Goal: Information Seeking & Learning: Learn about a topic

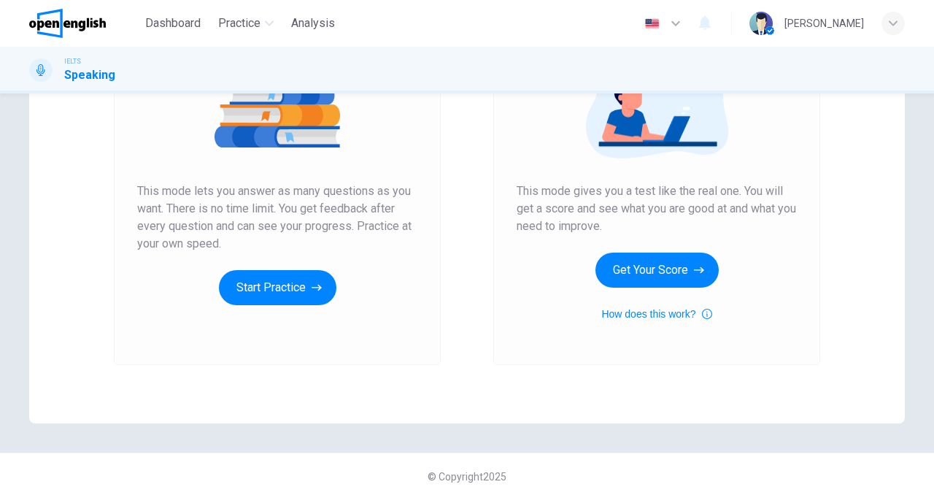
scroll to position [219, 0]
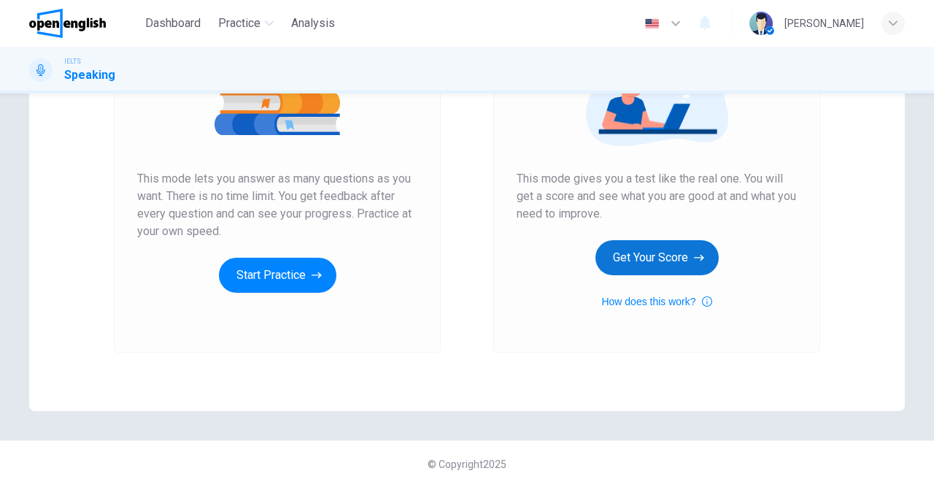
click at [638, 261] on button "Get Your Score" at bounding box center [656, 257] width 123 height 35
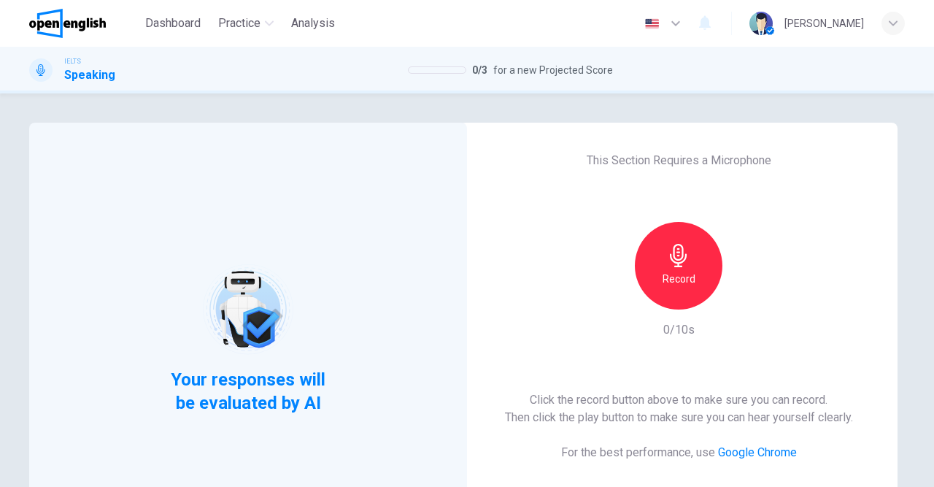
scroll to position [85, 0]
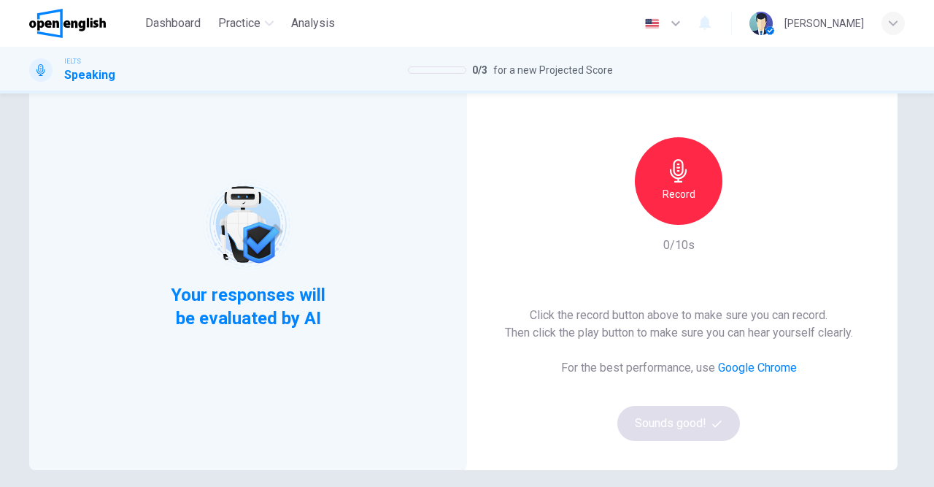
click at [684, 190] on h6 "Record" at bounding box center [679, 194] width 33 height 18
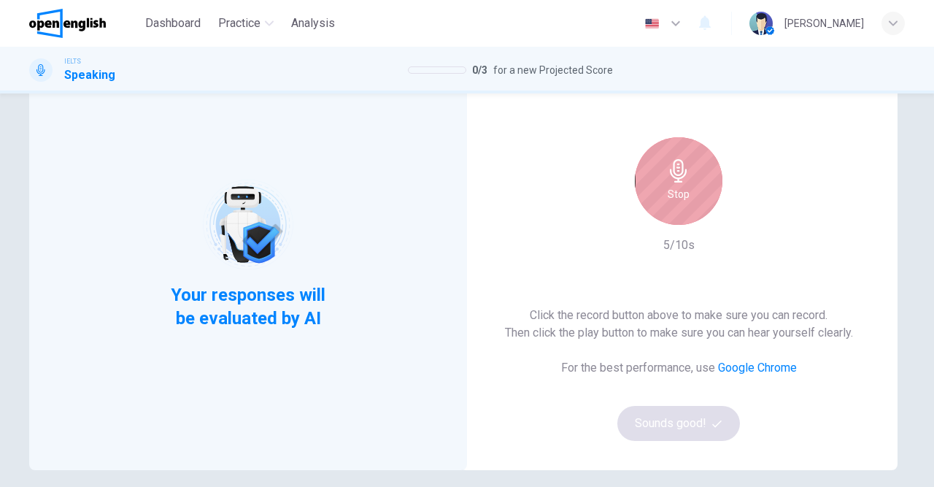
click at [687, 189] on h6 "Stop" at bounding box center [679, 194] width 22 height 18
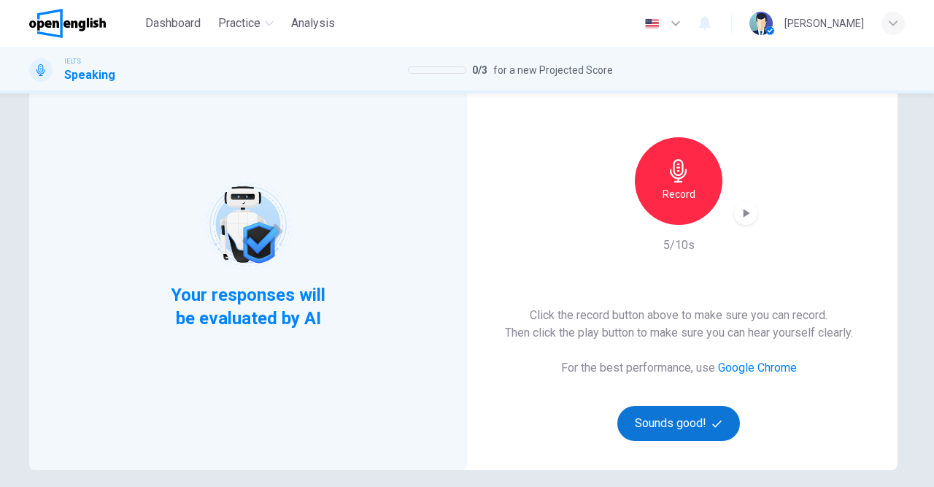
click at [691, 420] on button "Sounds good!" at bounding box center [678, 423] width 123 height 35
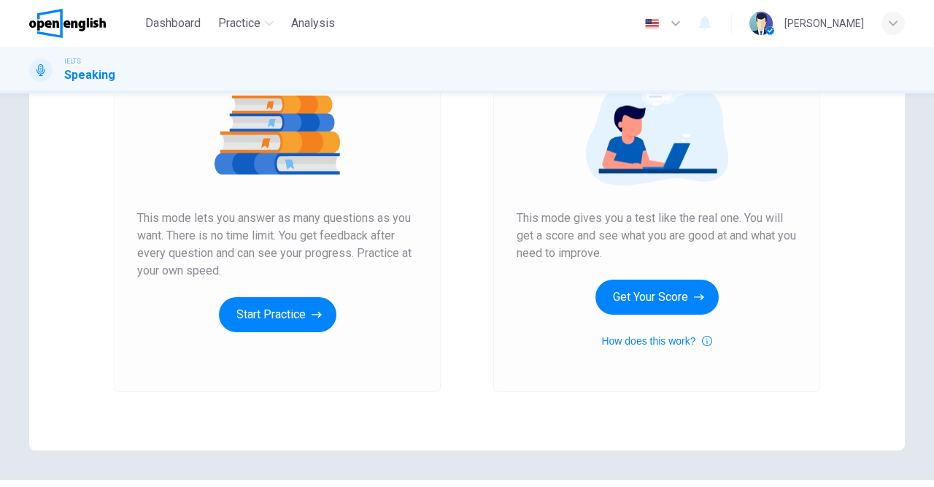
scroll to position [219, 0]
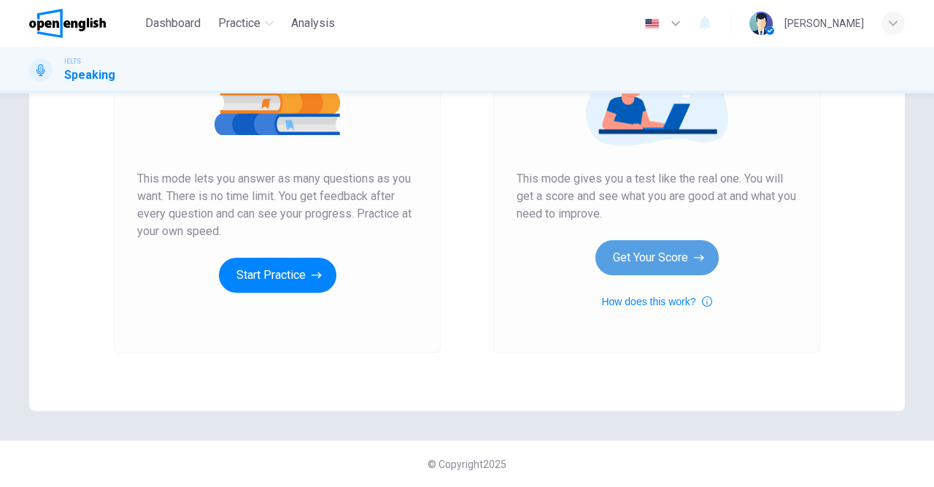
click at [662, 268] on button "Get Your Score" at bounding box center [656, 257] width 123 height 35
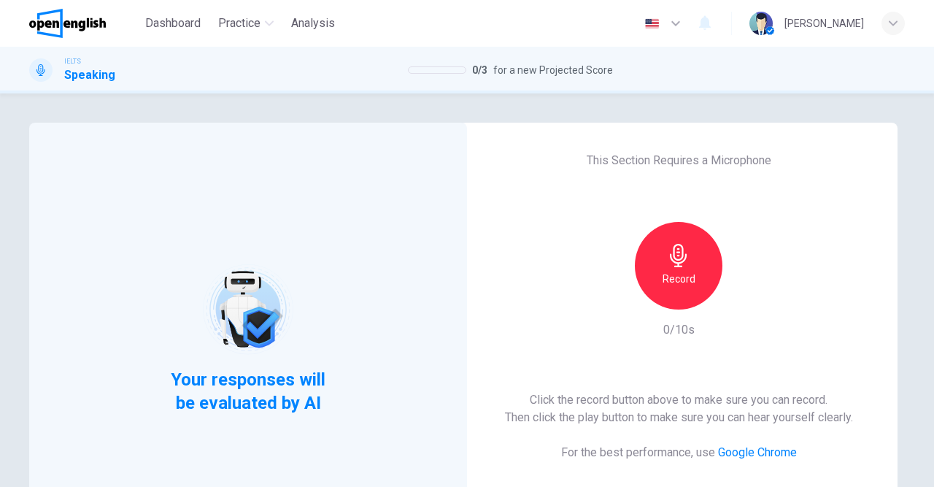
click at [665, 262] on div "Record" at bounding box center [679, 266] width 88 height 88
click at [749, 298] on icon "button" at bounding box center [747, 297] width 7 height 9
click at [493, 268] on div "This Section Requires a Microphone Record 10/10s Click the record button above …" at bounding box center [679, 339] width 438 height 432
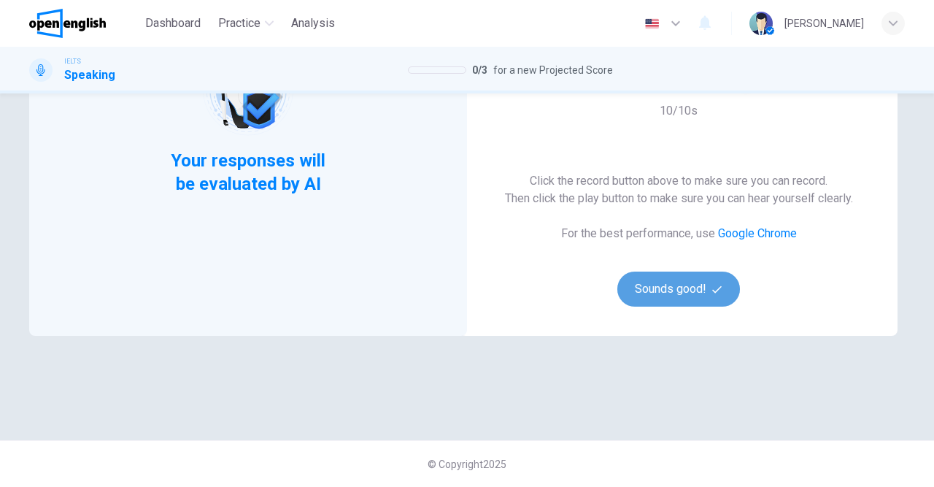
click at [666, 289] on button "Sounds good!" at bounding box center [678, 288] width 123 height 35
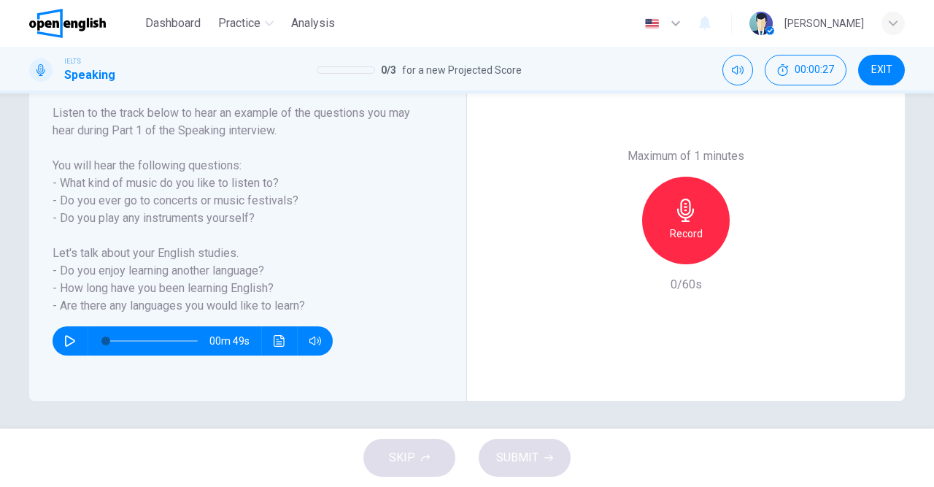
scroll to position [231, 0]
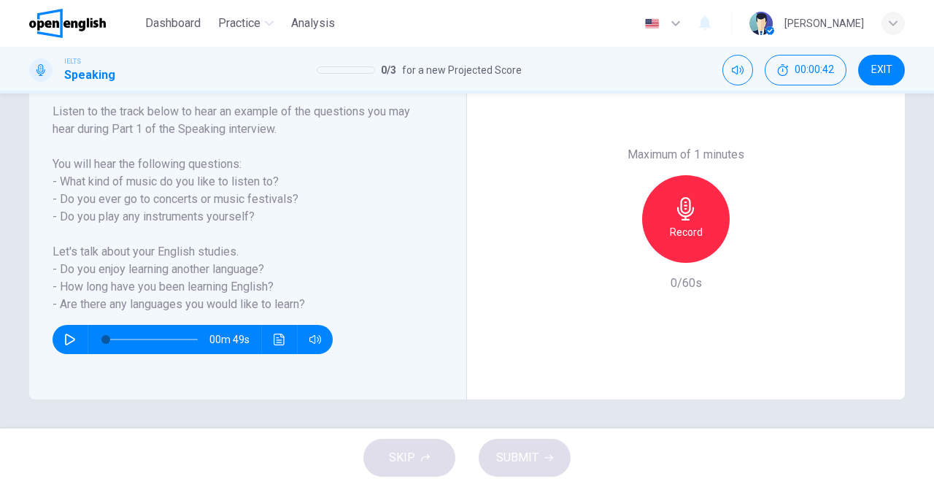
click at [69, 339] on icon "button" at bounding box center [70, 339] width 12 height 12
type input "*"
click at [692, 217] on icon "button" at bounding box center [685, 208] width 23 height 23
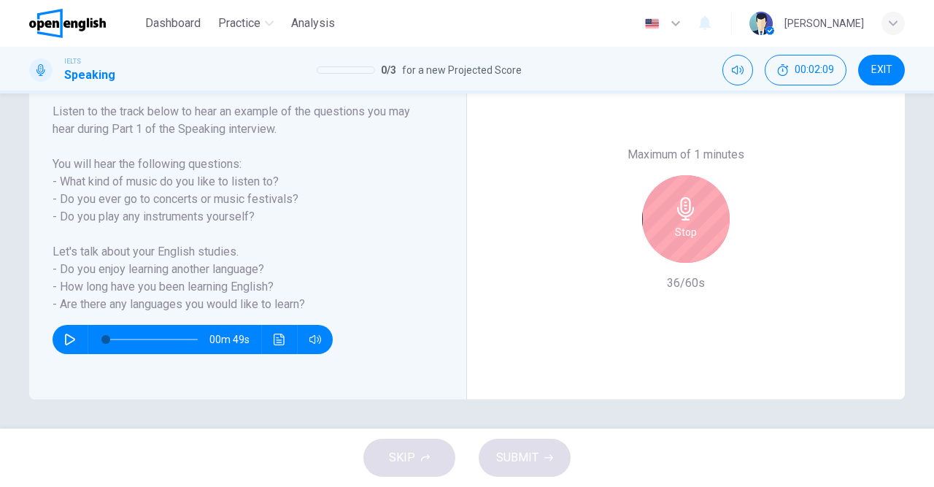
click at [687, 231] on h6 "Stop" at bounding box center [686, 232] width 22 height 18
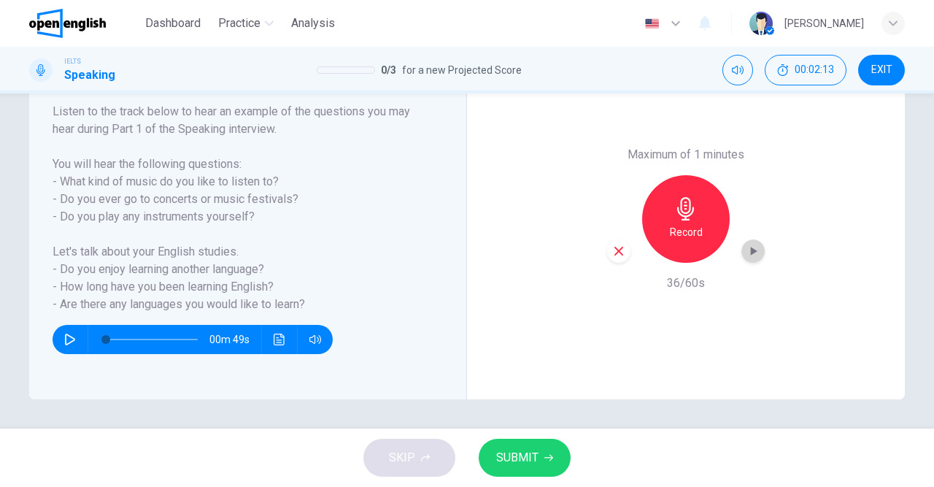
click at [752, 253] on icon "button" at bounding box center [754, 251] width 7 height 9
click at [622, 254] on icon "button" at bounding box center [618, 251] width 9 height 9
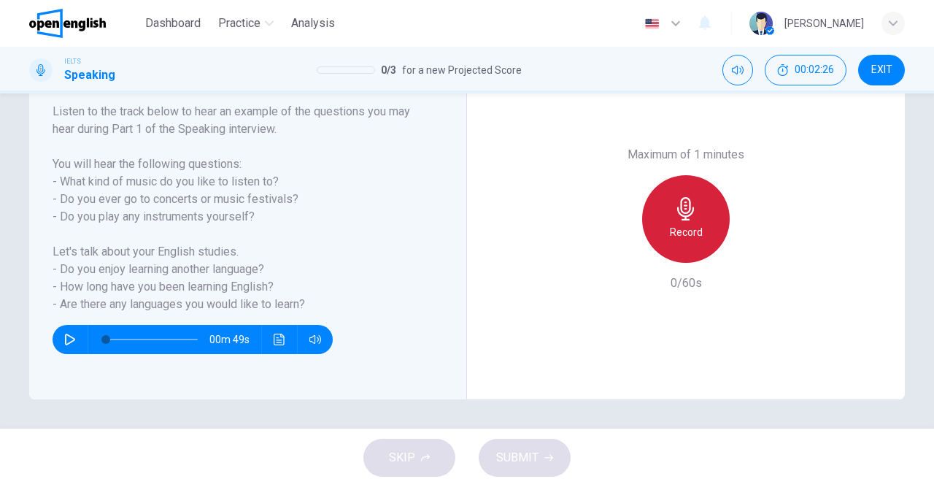
click at [694, 227] on h6 "Record" at bounding box center [686, 232] width 33 height 18
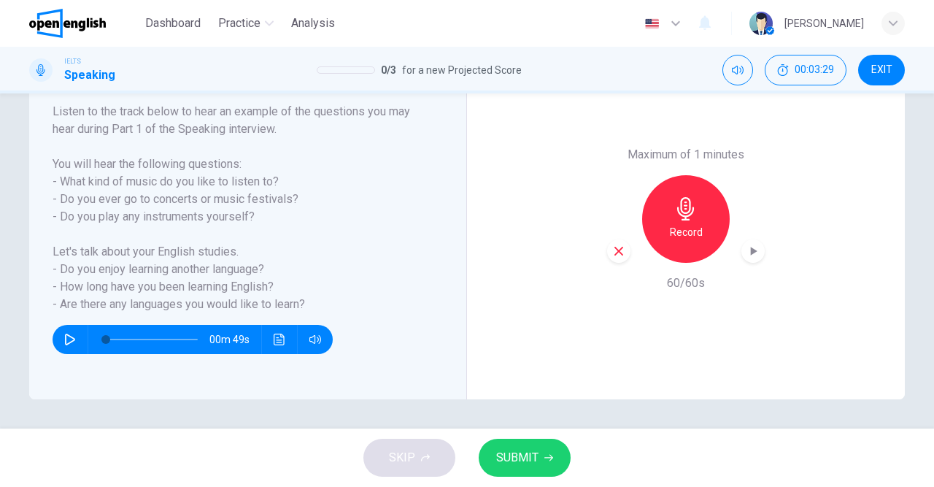
click at [749, 249] on icon "button" at bounding box center [753, 251] width 15 height 15
click at [529, 456] on span "SUBMIT" at bounding box center [517, 457] width 42 height 20
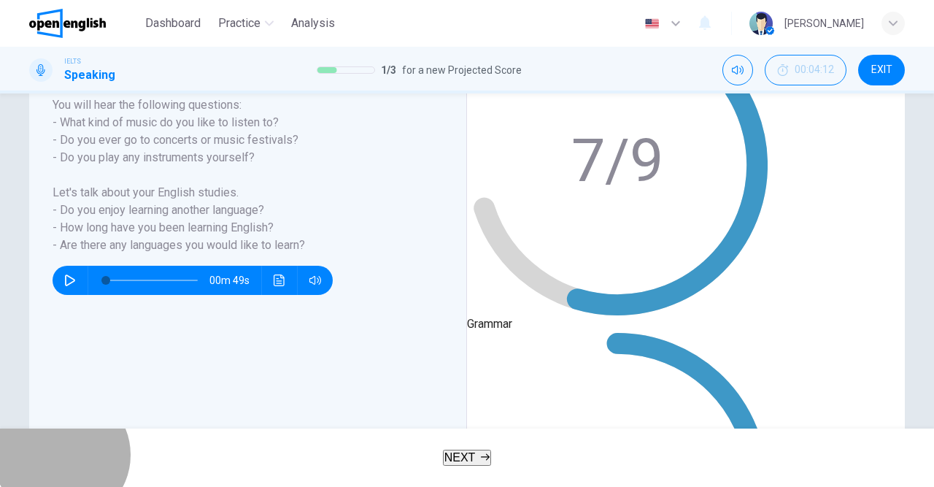
click at [479, 465] on button "NEXT" at bounding box center [467, 458] width 49 height 16
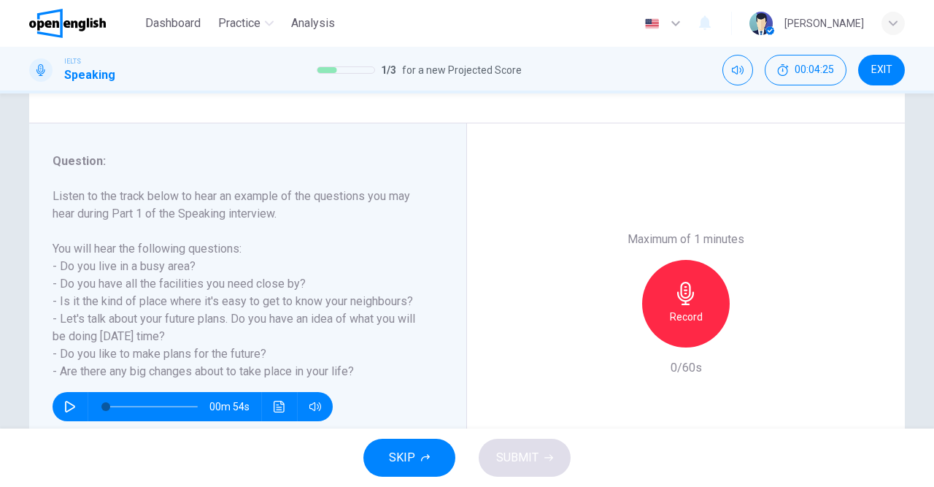
scroll to position [169, 0]
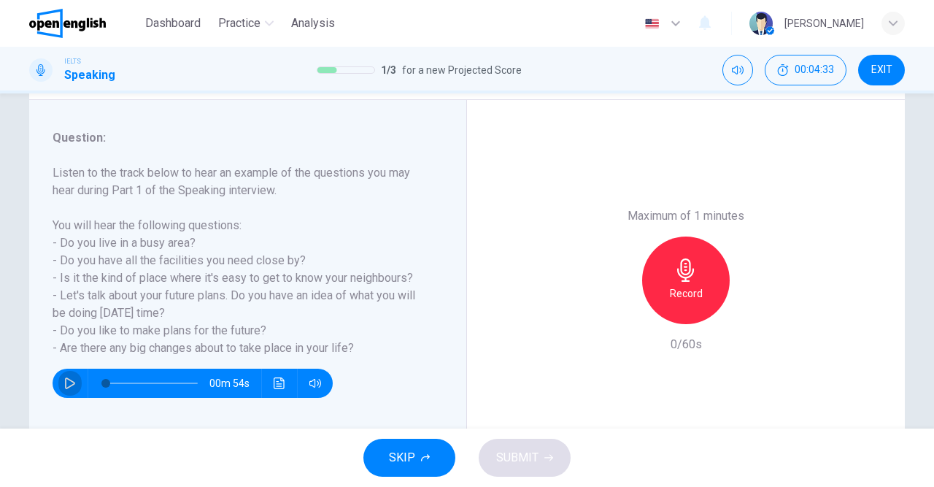
click at [69, 382] on icon "button" at bounding box center [70, 383] width 12 height 12
click at [680, 278] on icon "button" at bounding box center [685, 269] width 23 height 23
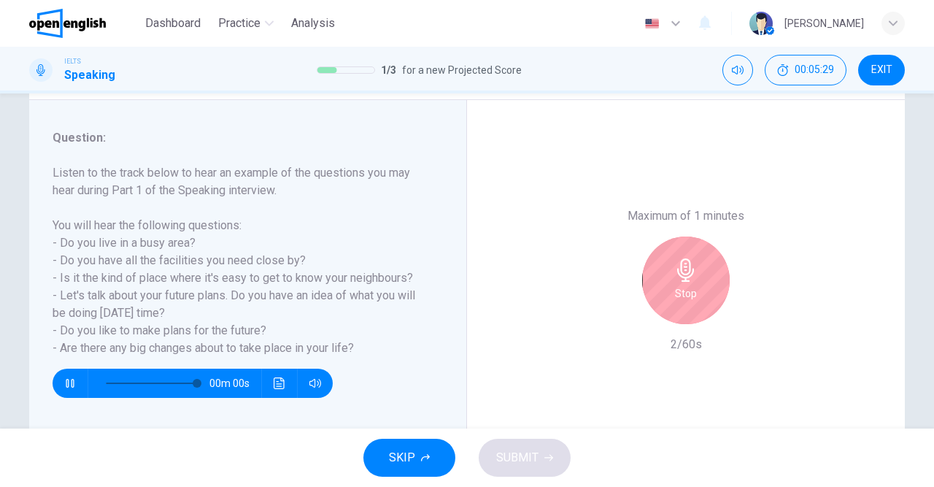
type input "*"
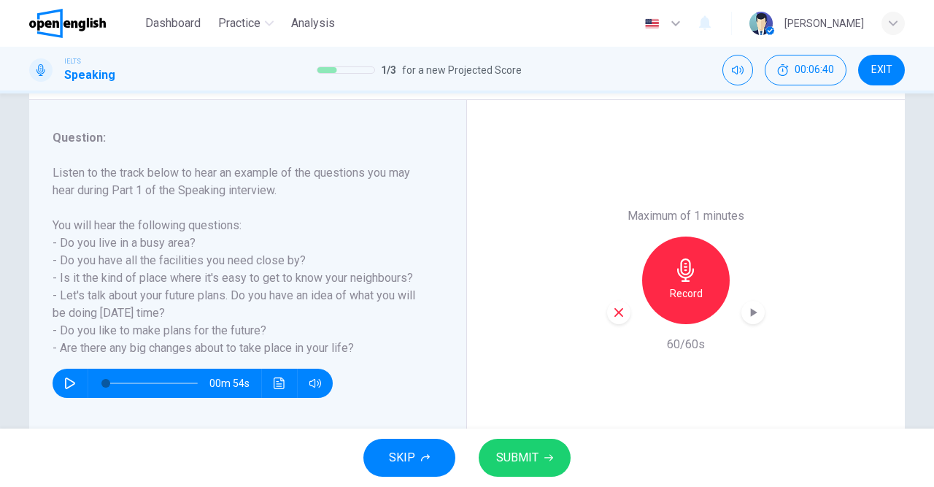
click at [525, 462] on span "SUBMIT" at bounding box center [517, 457] width 42 height 20
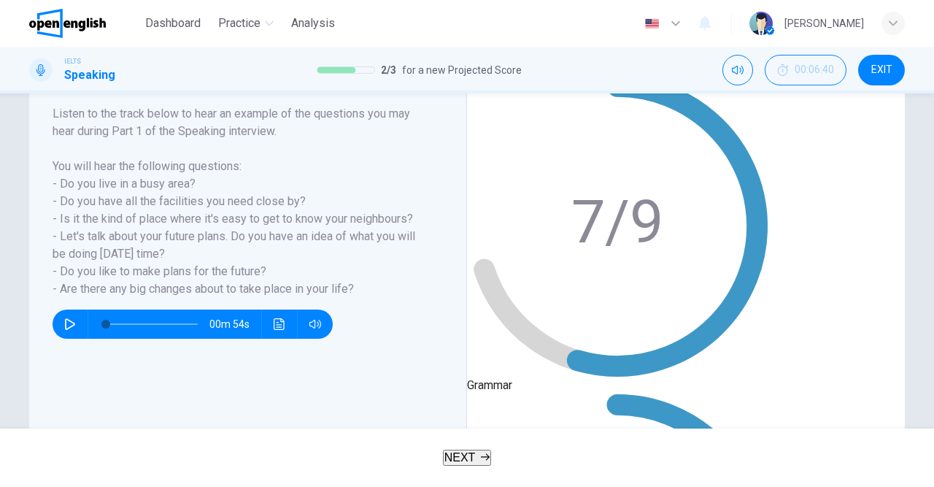
click at [475, 455] on button "NEXT" at bounding box center [467, 458] width 49 height 16
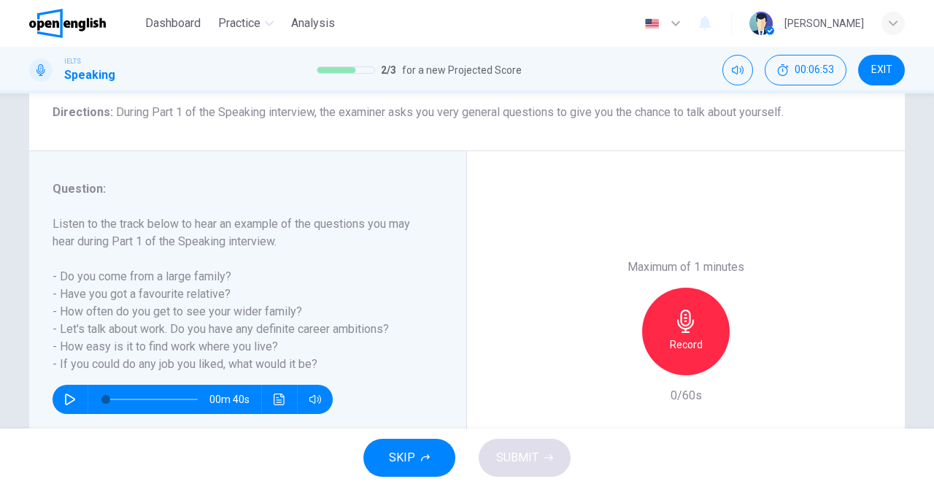
scroll to position [146, 0]
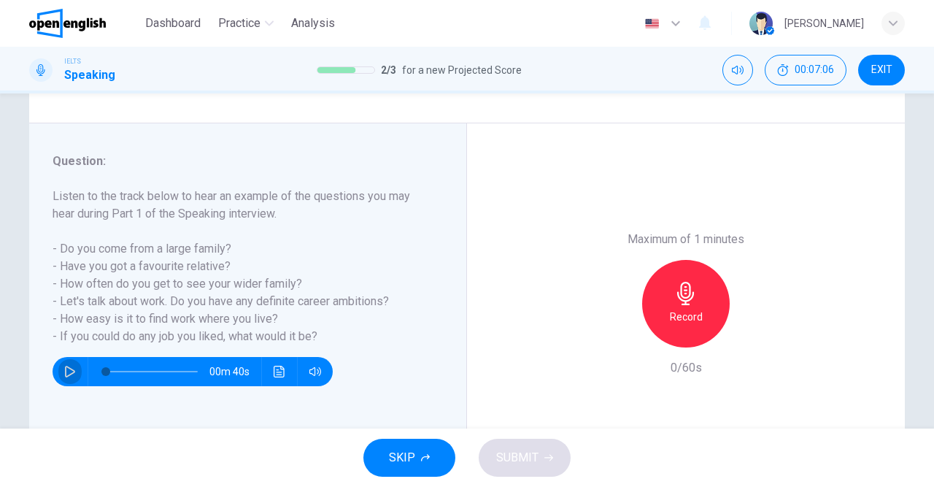
click at [70, 372] on icon "button" at bounding box center [70, 372] width 12 height 12
type input "*"
drag, startPoint x: 59, startPoint y: 266, endPoint x: 188, endPoint y: 269, distance: 129.2
click at [188, 269] on h6 "Listen to the track below to hear an example of the questions you may hear duri…" at bounding box center [239, 267] width 373 height 158
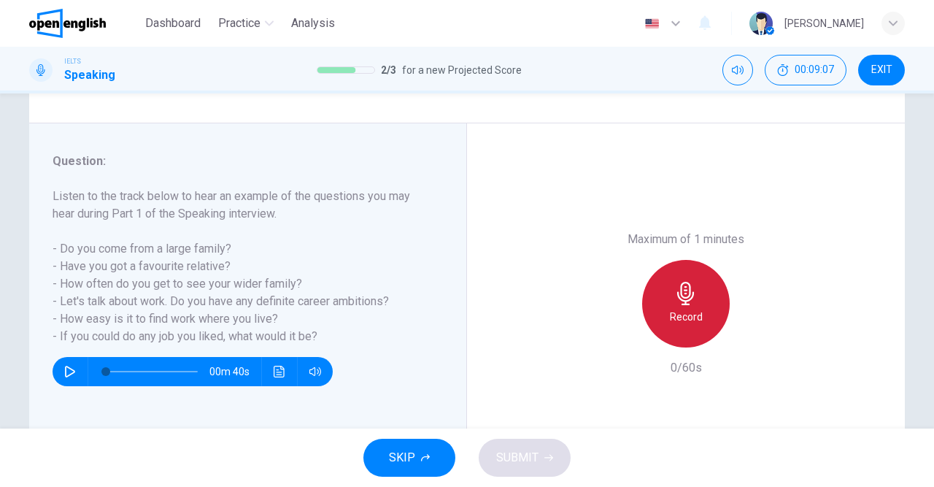
click at [690, 301] on icon "button" at bounding box center [685, 293] width 23 height 23
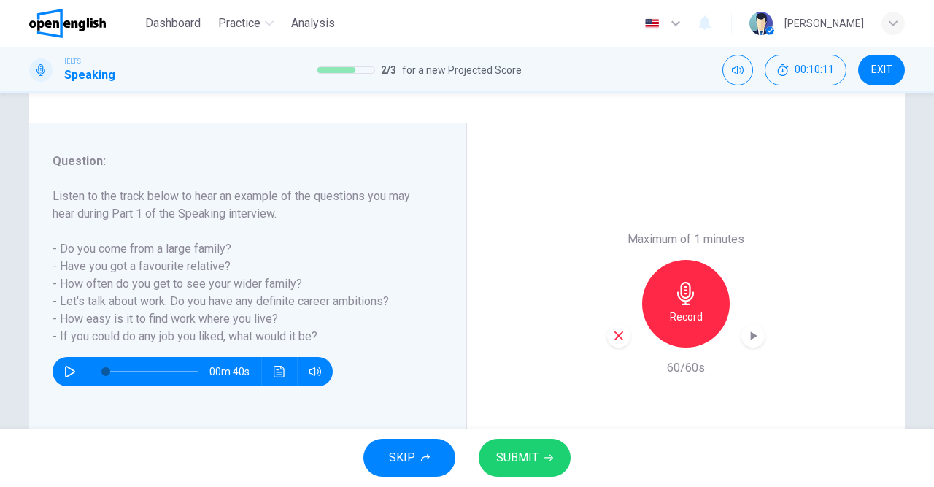
click at [525, 458] on span "SUBMIT" at bounding box center [517, 457] width 42 height 20
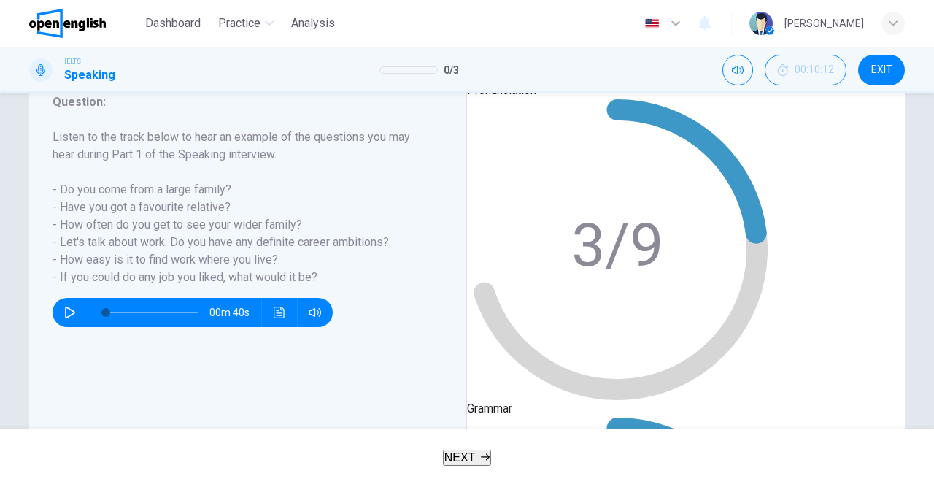
scroll to position [0, 0]
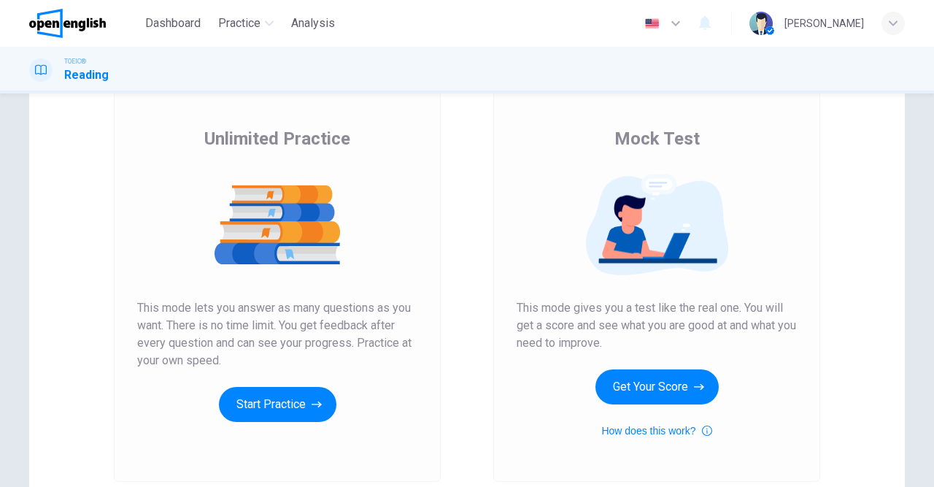
scroll to position [169, 0]
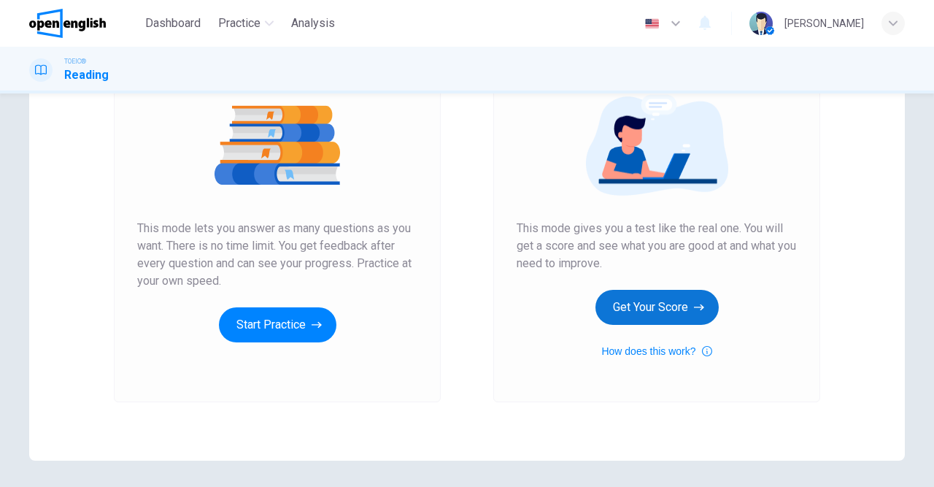
click at [643, 317] on button "Get Your Score" at bounding box center [656, 307] width 123 height 35
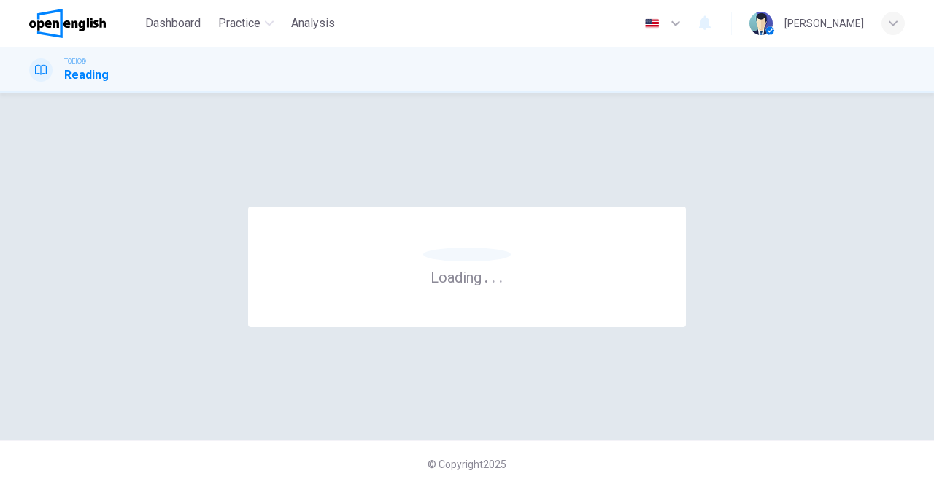
scroll to position [0, 0]
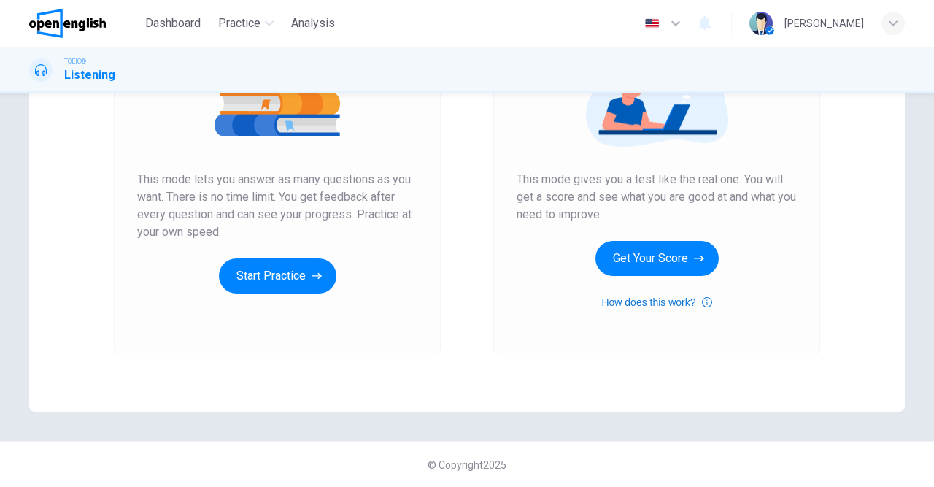
scroll to position [219, 0]
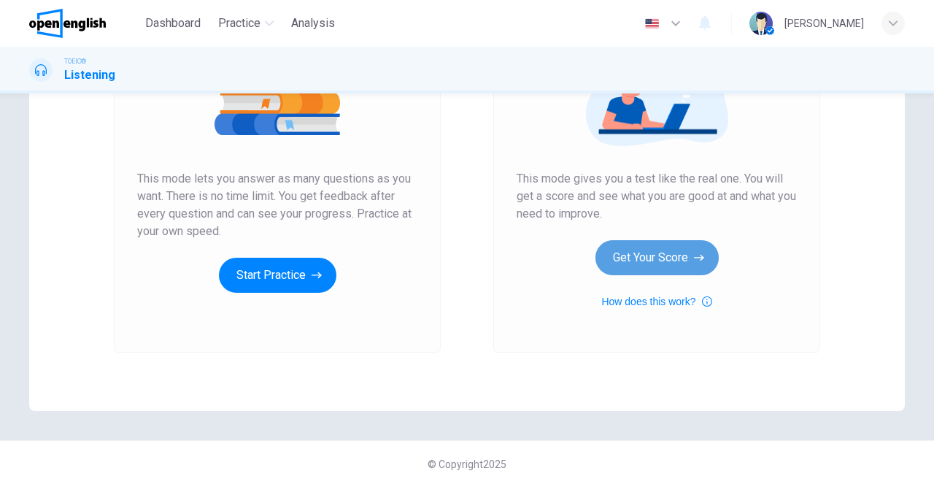
click at [659, 253] on button "Get Your Score" at bounding box center [656, 257] width 123 height 35
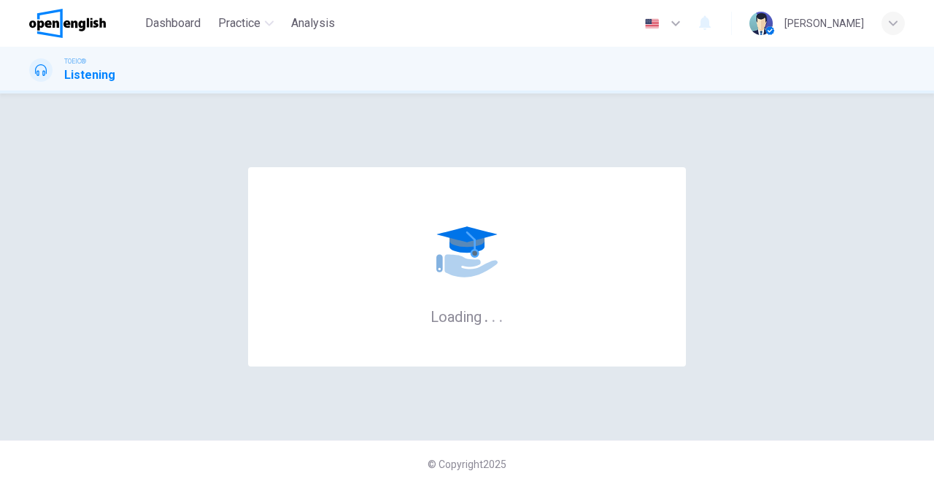
scroll to position [0, 0]
